Goal: Task Accomplishment & Management: Complete application form

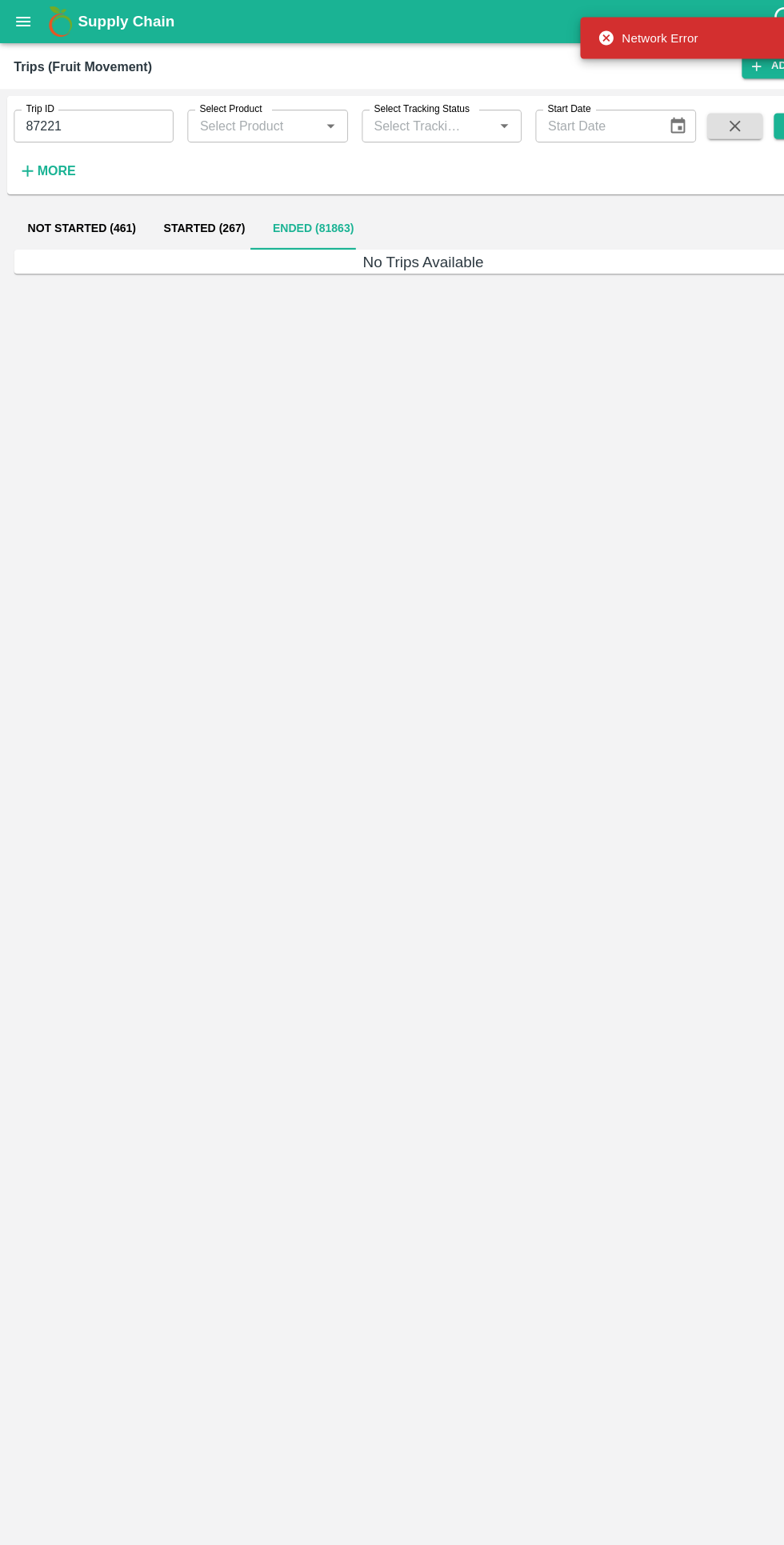
click at [127, 116] on input "87221" at bounding box center [87, 116] width 148 height 30
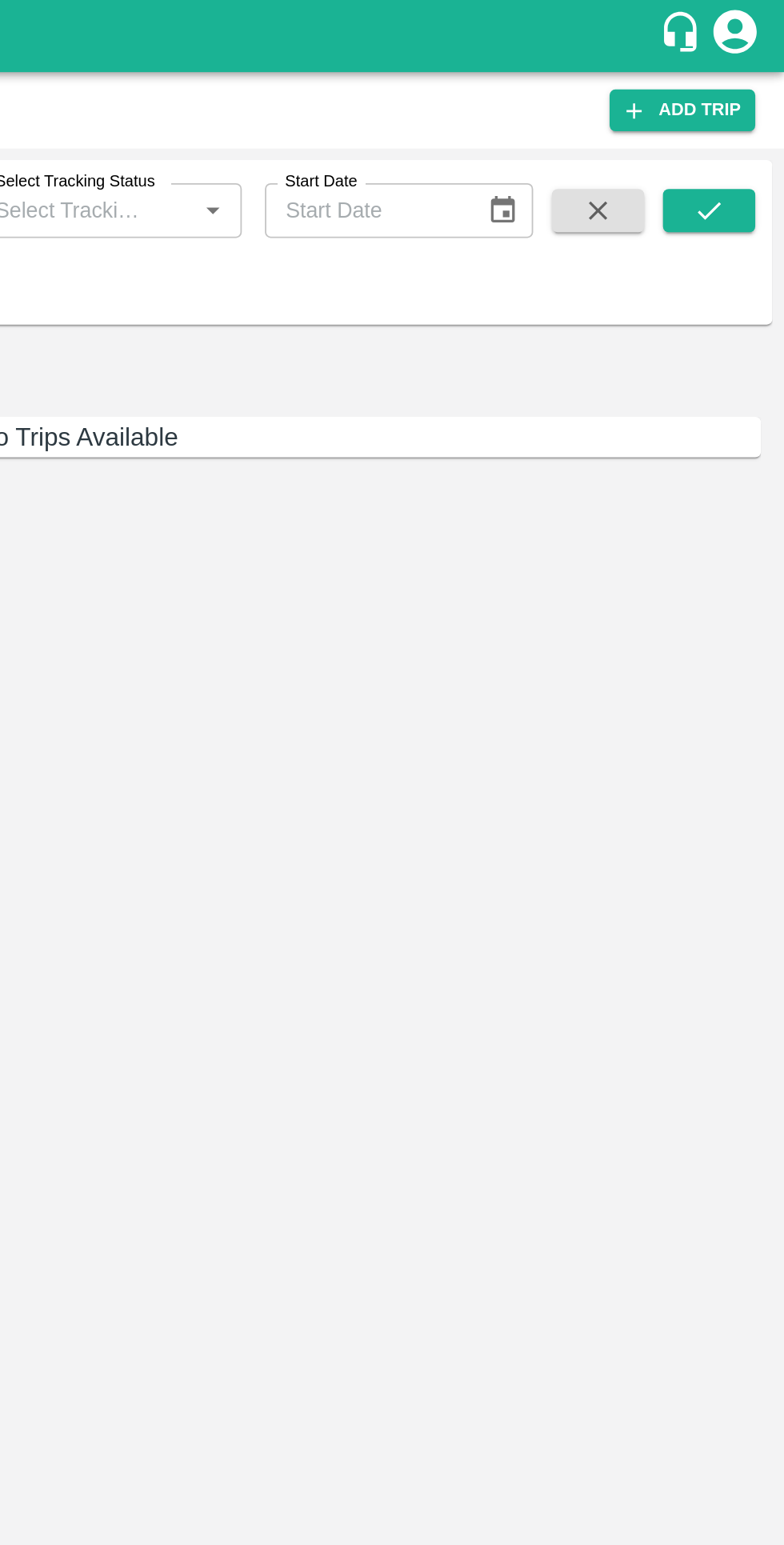
click at [745, 121] on icon "submit" at bounding box center [741, 116] width 18 height 18
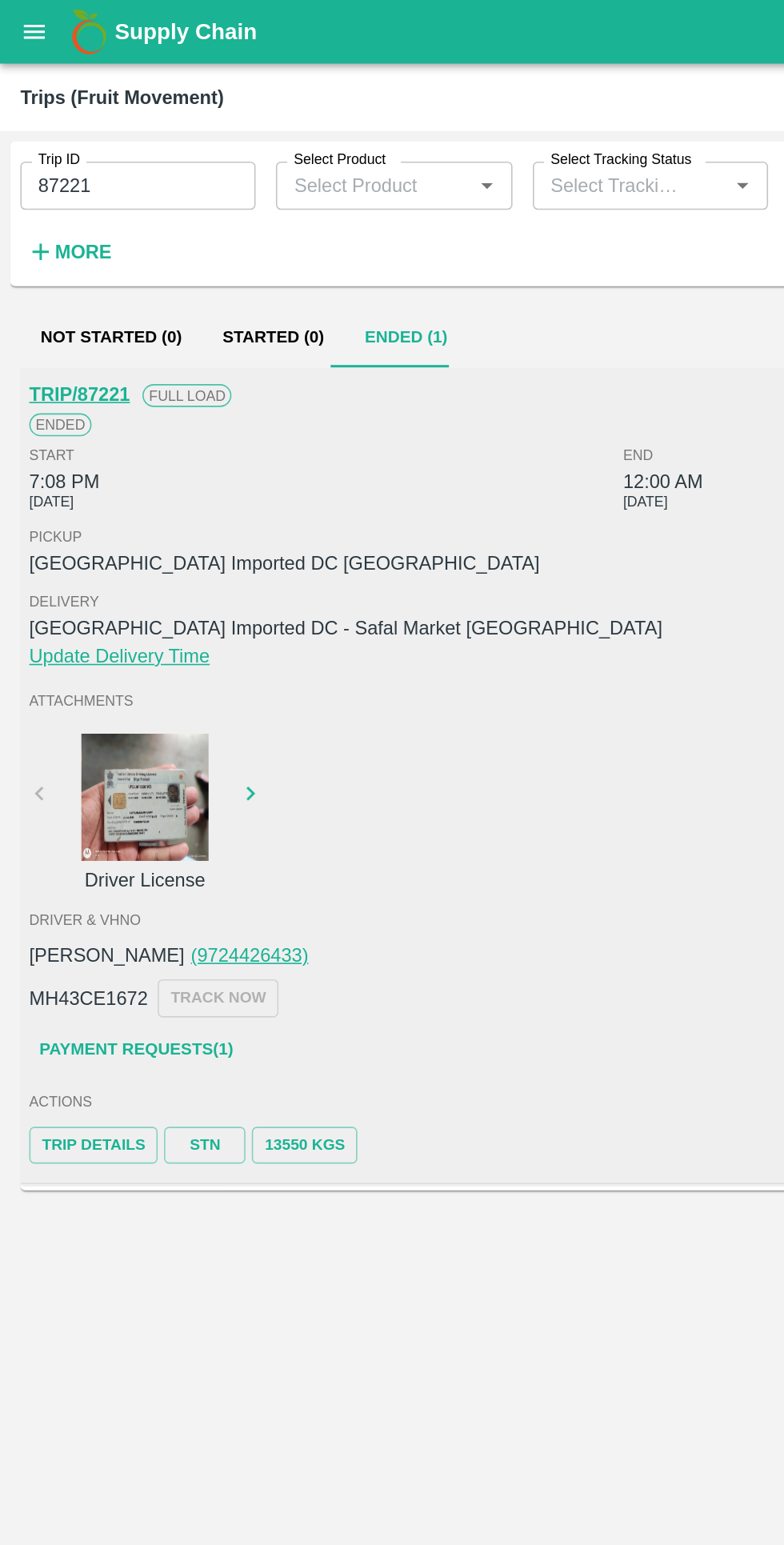
click at [112, 655] on link "Payment Requests( 1 )" at bounding box center [85, 660] width 134 height 28
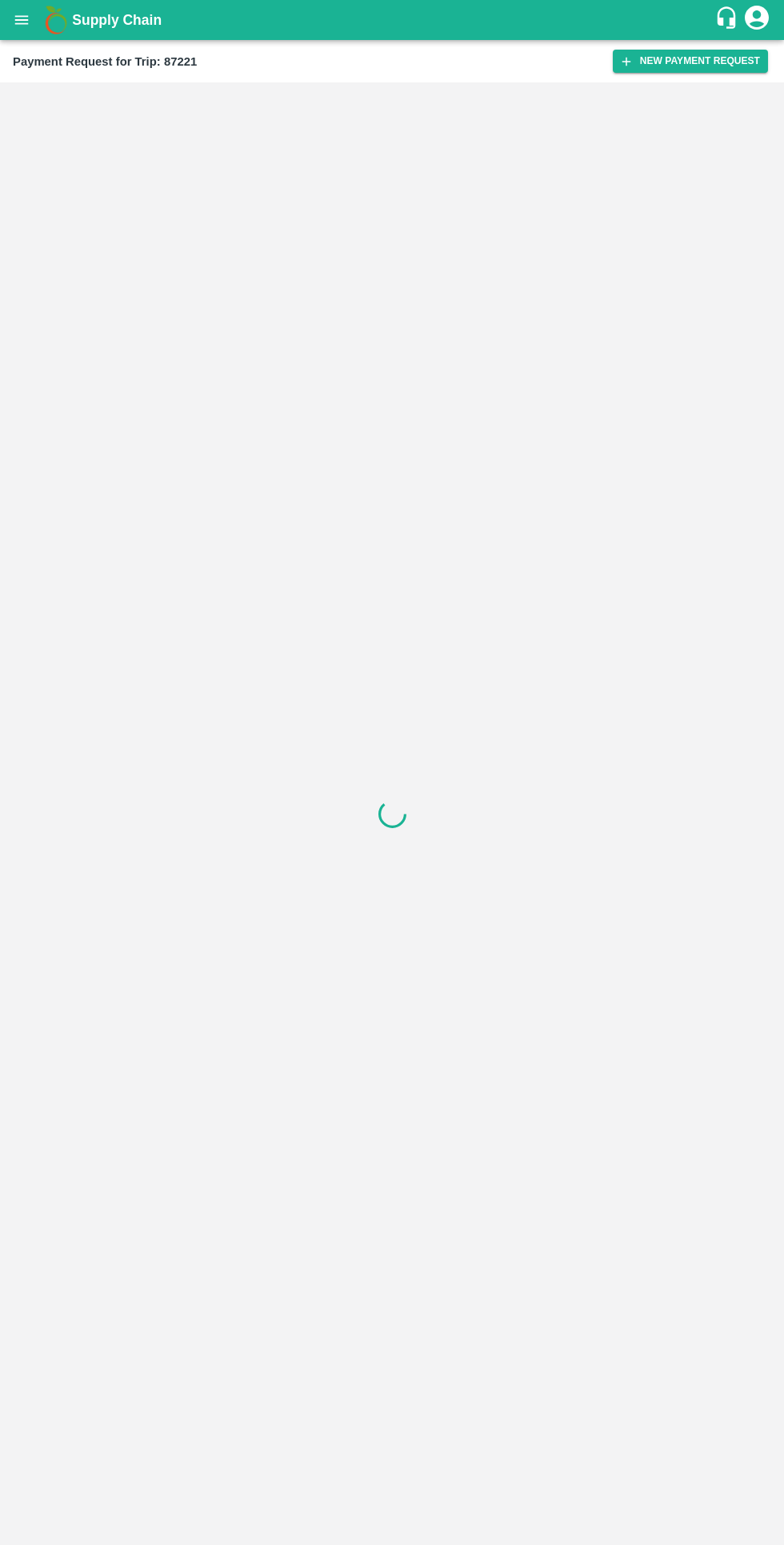
click at [645, 66] on button "New Payment Request" at bounding box center [690, 61] width 155 height 24
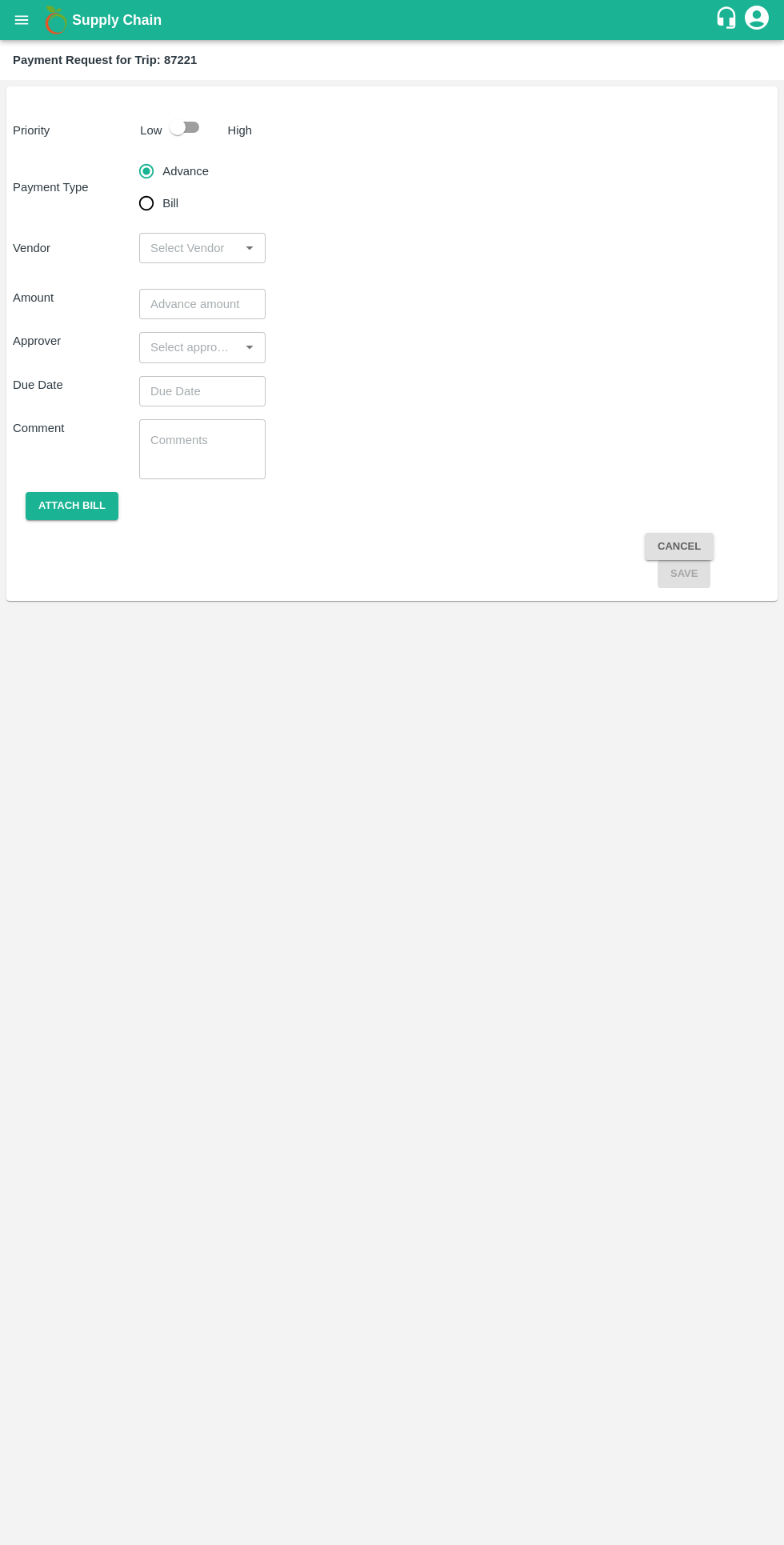
click at [161, 210] on input "Bill" at bounding box center [147, 203] width 32 height 32
radio input "true"
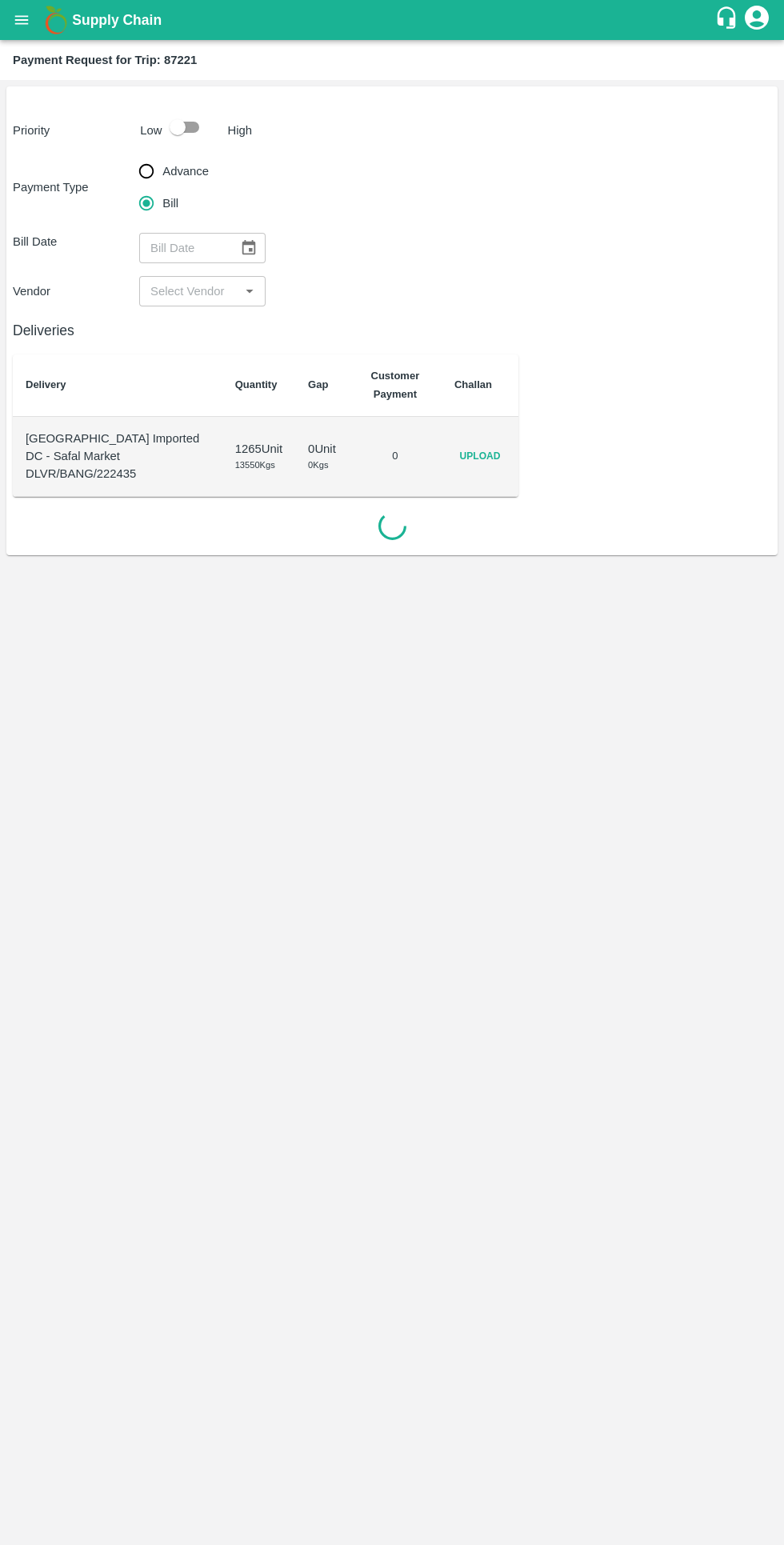
click at [495, 459] on span "Upload" at bounding box center [479, 456] width 51 height 24
click at [0, 0] on input "Upload" at bounding box center [0, 0] width 0 height 0
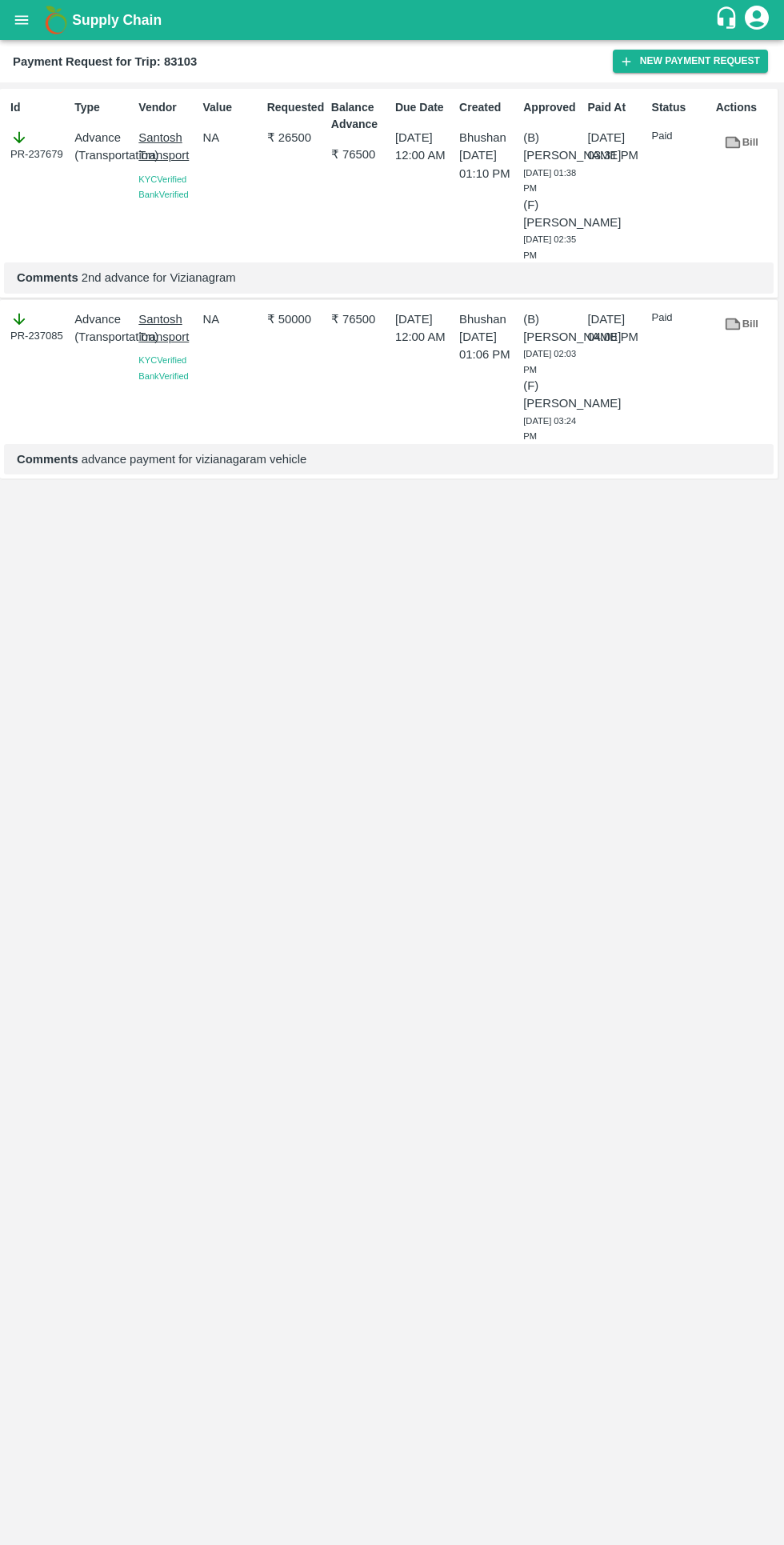
click at [661, 24] on h1 "Supply Chain" at bounding box center [392, 20] width 642 height 23
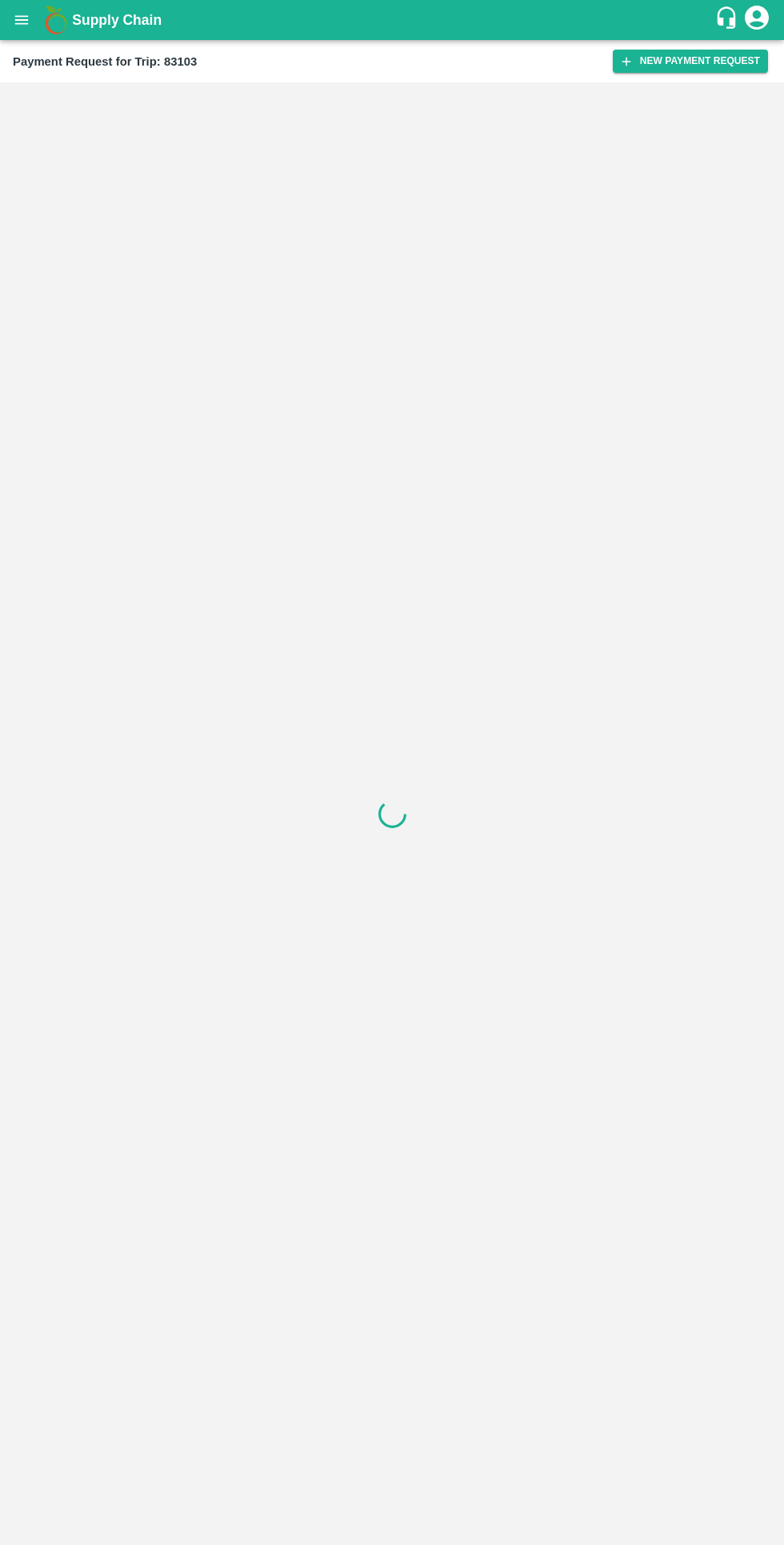
click at [677, 61] on button "New Payment Request" at bounding box center [690, 61] width 155 height 24
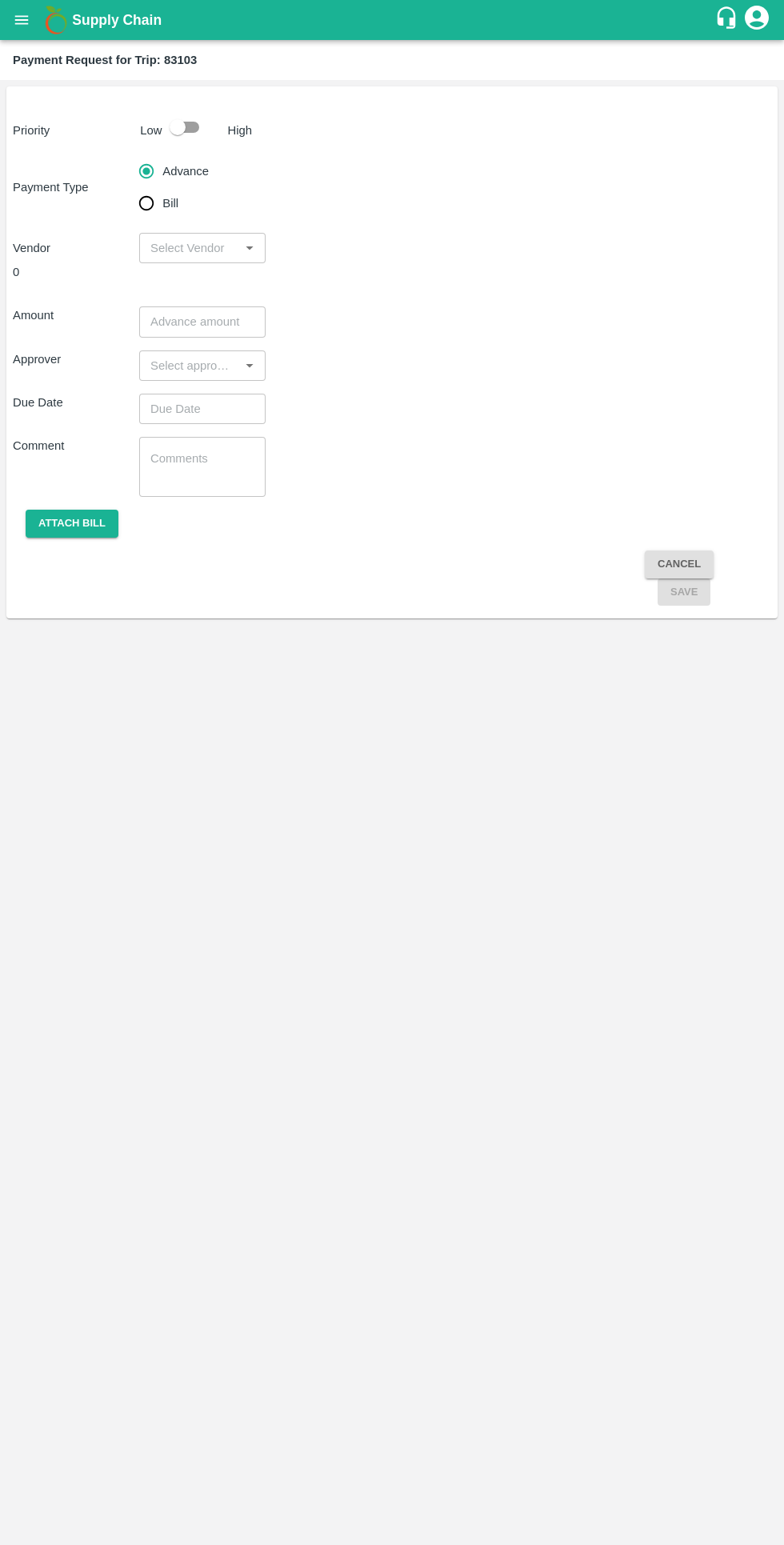
click at [173, 243] on input "input" at bounding box center [189, 248] width 91 height 21
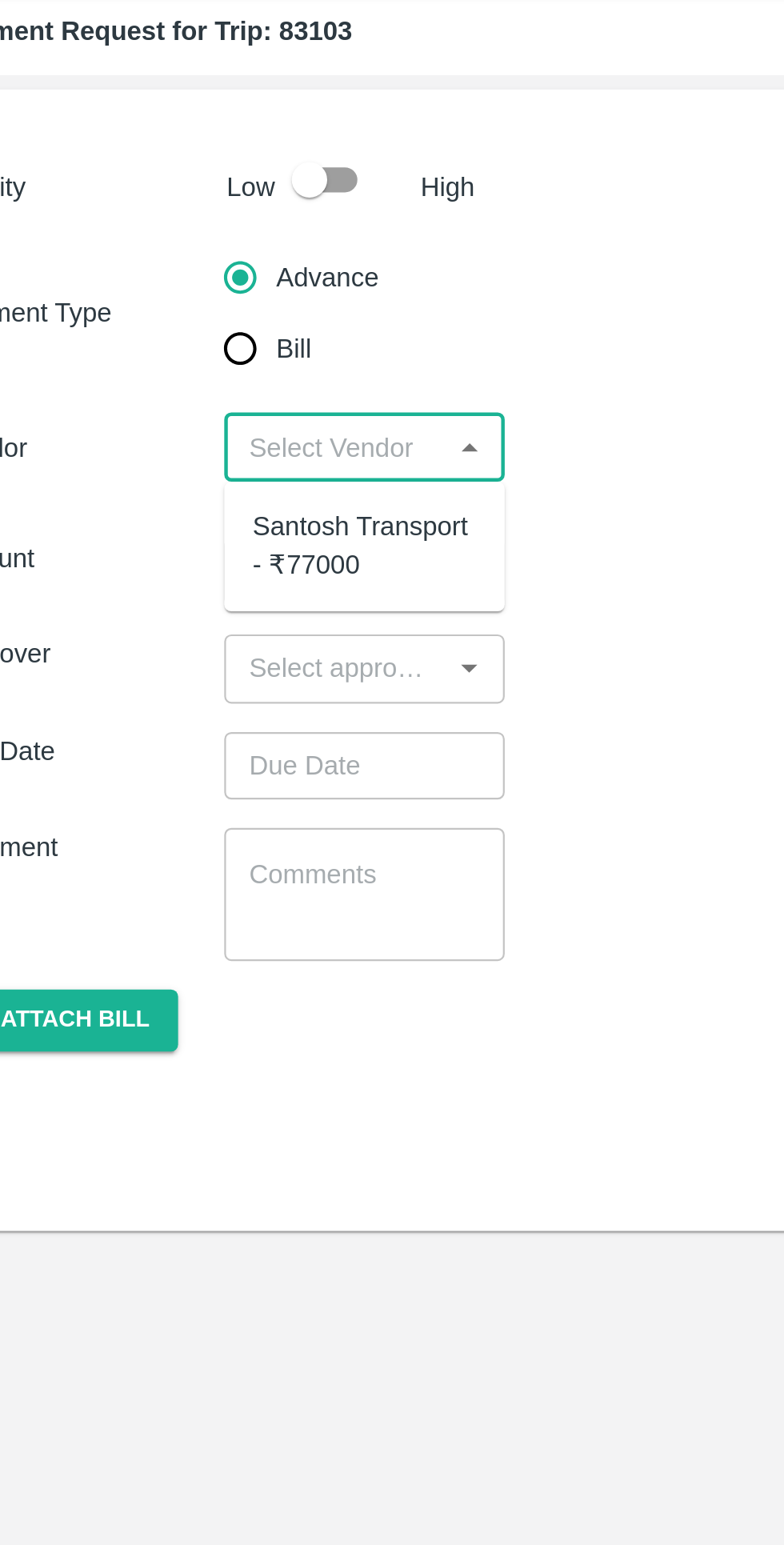
click at [152, 202] on input "Bill" at bounding box center [147, 203] width 32 height 32
radio input "true"
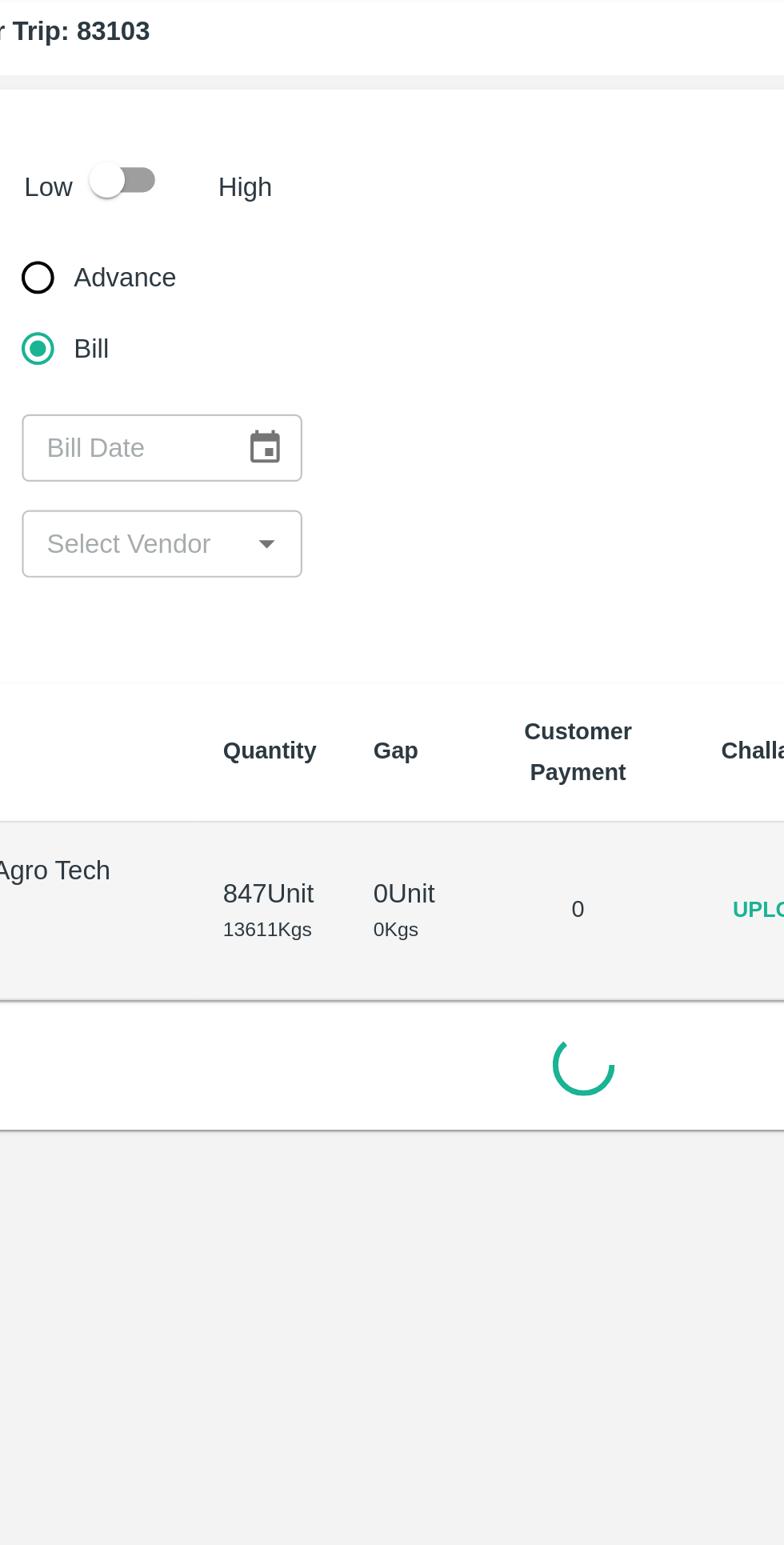
click at [455, 463] on span "Upload" at bounding box center [479, 456] width 51 height 24
click at [0, 0] on input "Upload" at bounding box center [0, 0] width 0 height 0
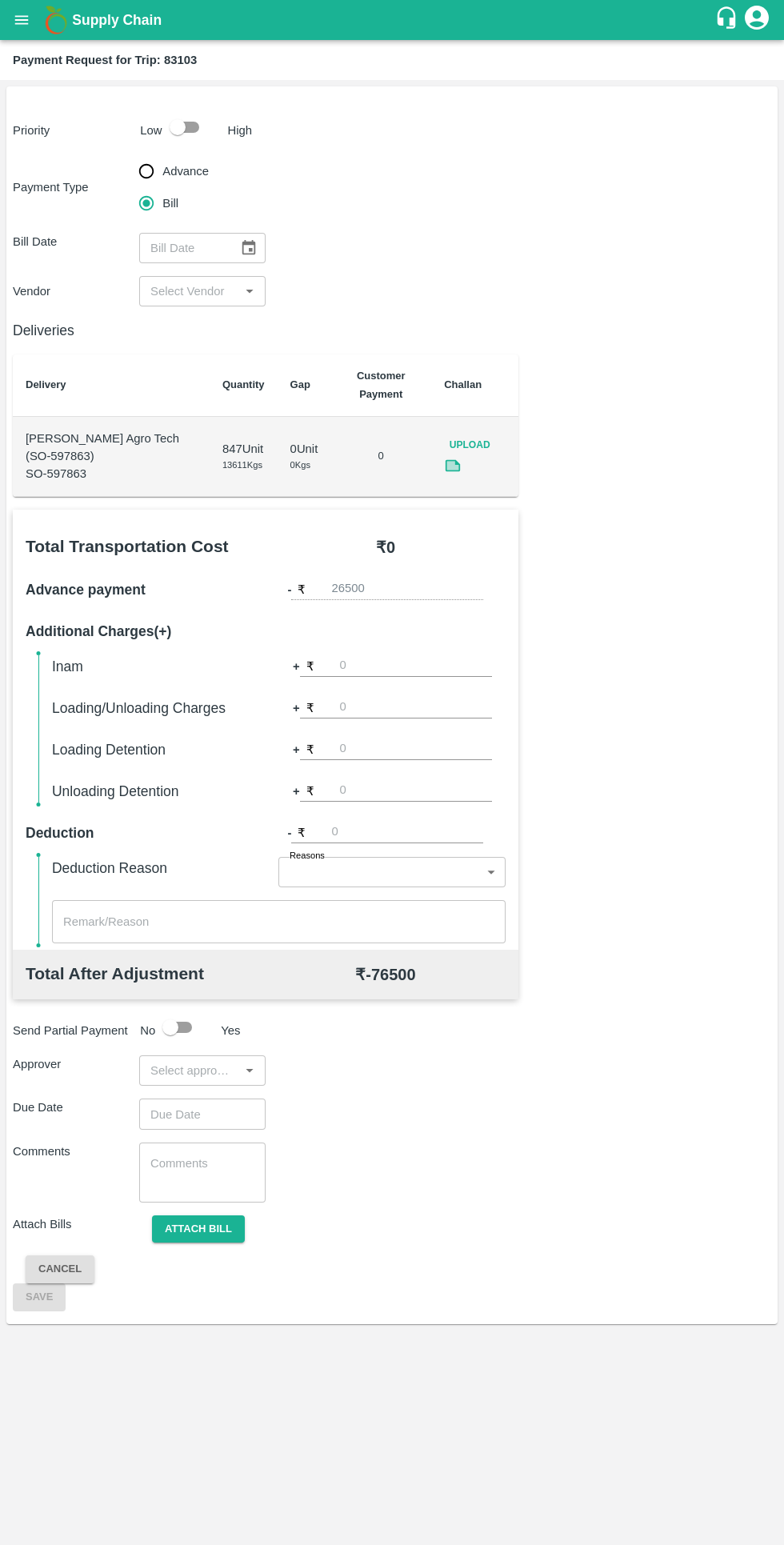
click at [22, 37] on button "open drawer" at bounding box center [21, 20] width 37 height 37
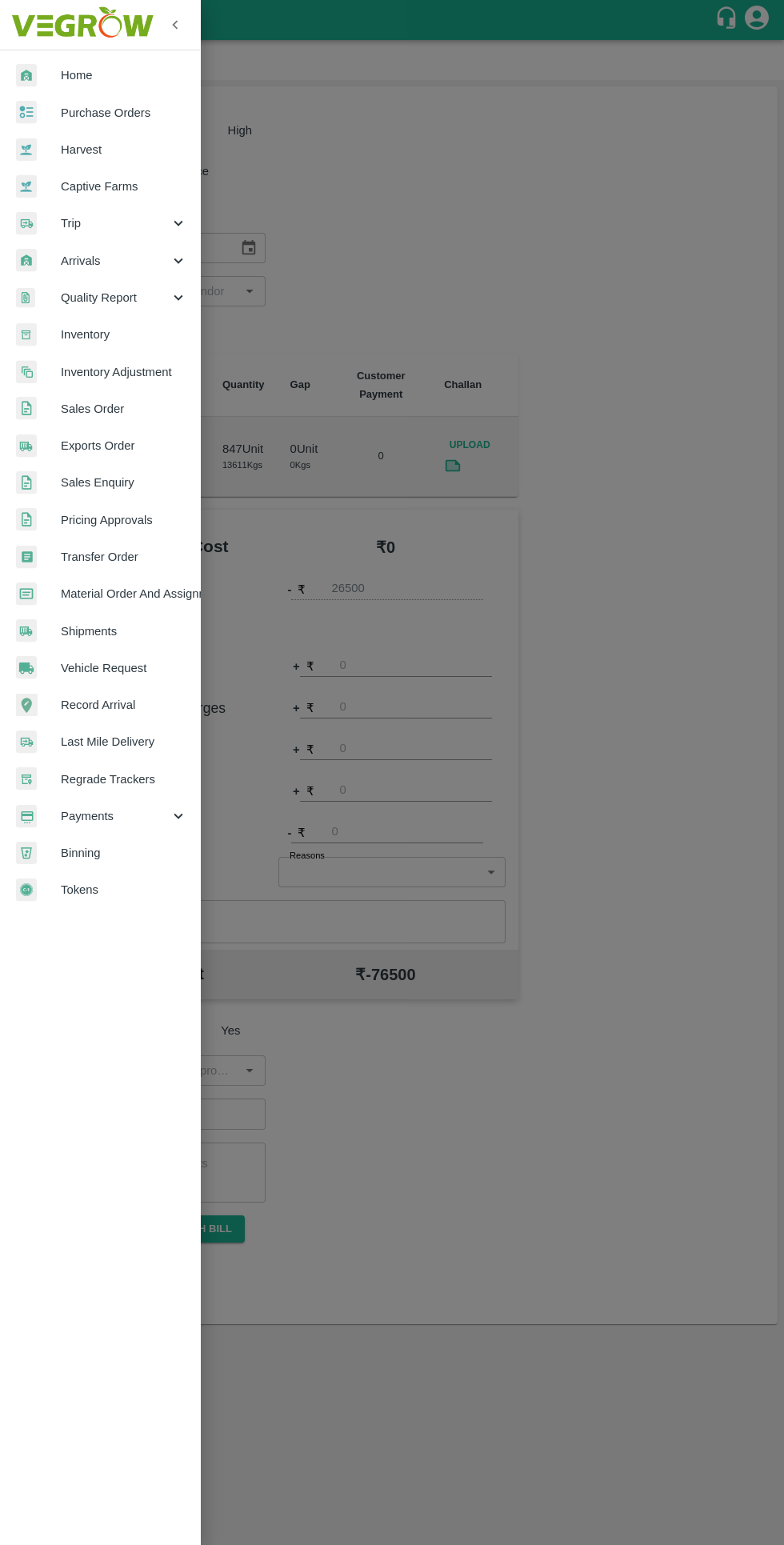
click at [82, 816] on span "Payments" at bounding box center [114, 816] width 109 height 18
click at [99, 852] on span "My Payment Requests" at bounding box center [131, 852] width 113 height 18
